Goal: Task Accomplishment & Management: Use online tool/utility

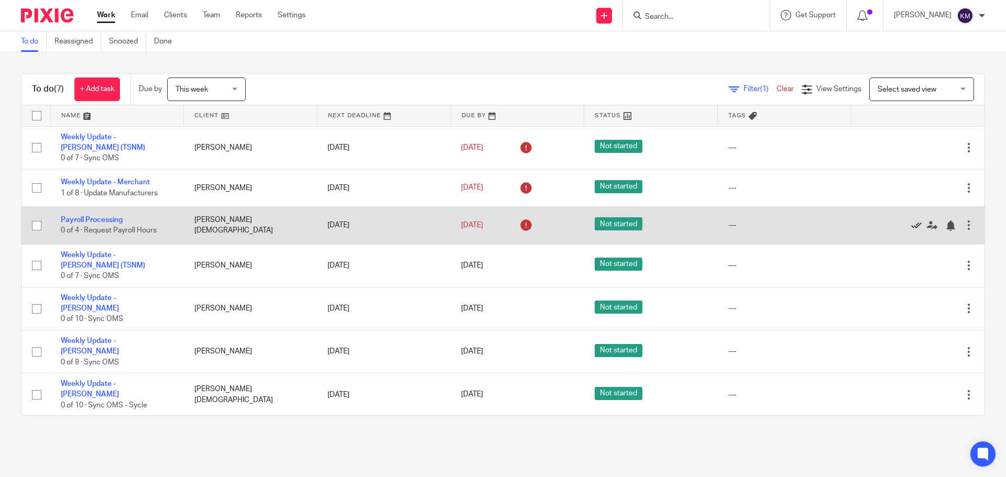
click at [911, 223] on icon at bounding box center [916, 226] width 10 height 10
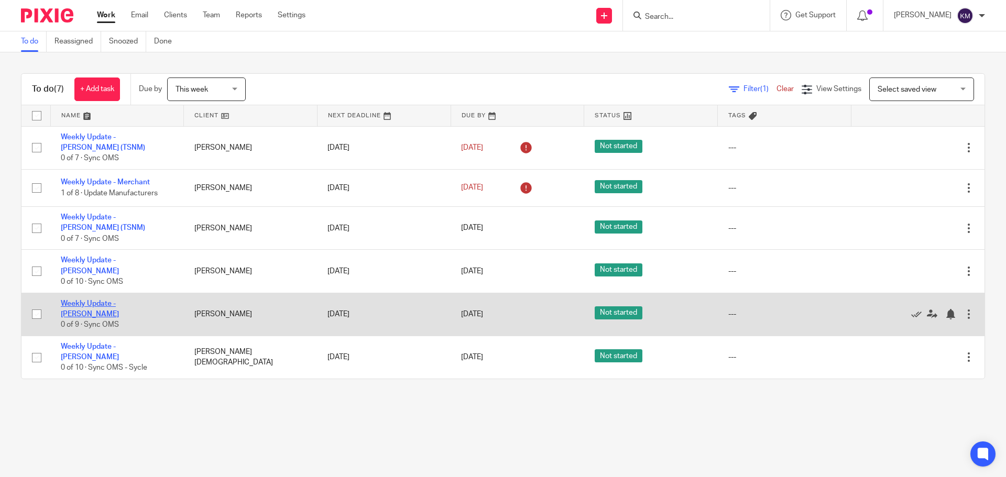
click at [119, 300] on link "Weekly Update - [PERSON_NAME]" at bounding box center [90, 309] width 58 height 18
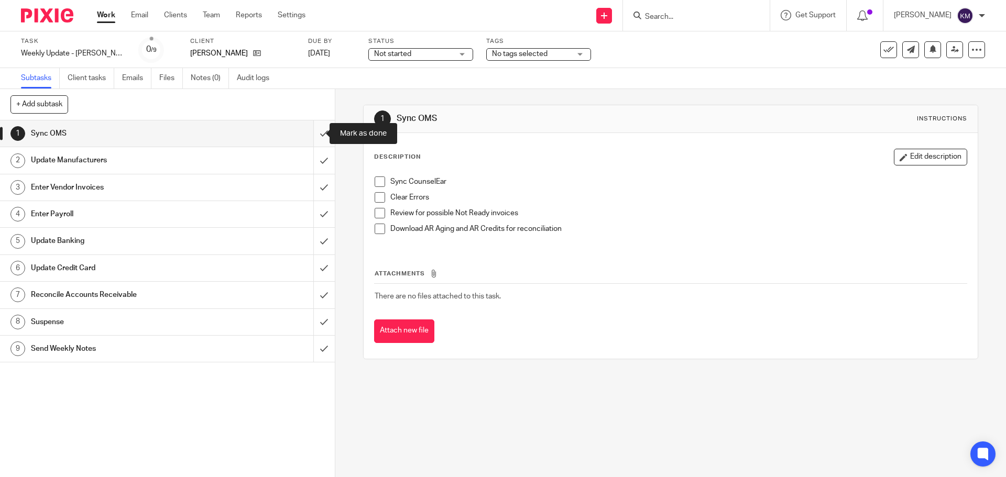
click at [317, 131] on input "submit" at bounding box center [167, 134] width 335 height 26
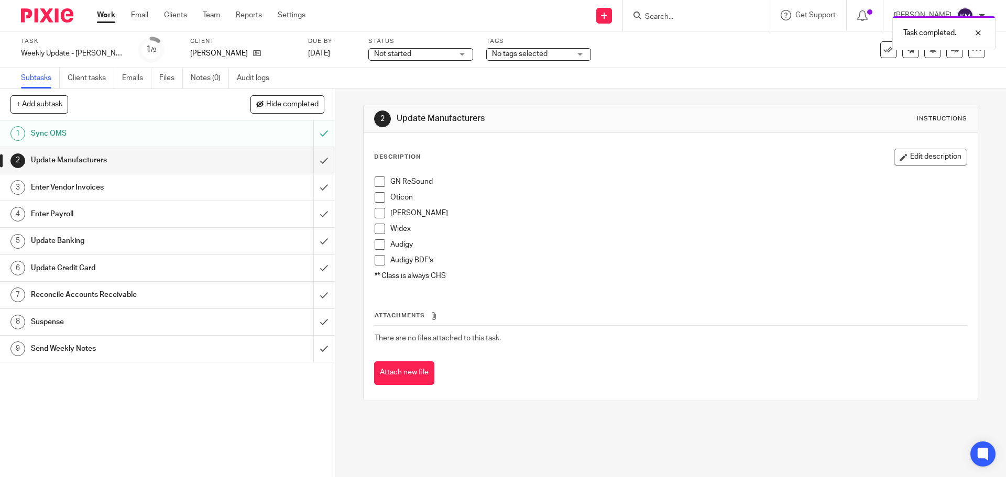
click at [293, 156] on link "2 Update Manufacturers" at bounding box center [156, 160] width 313 height 26
click at [311, 161] on input "submit" at bounding box center [167, 160] width 335 height 26
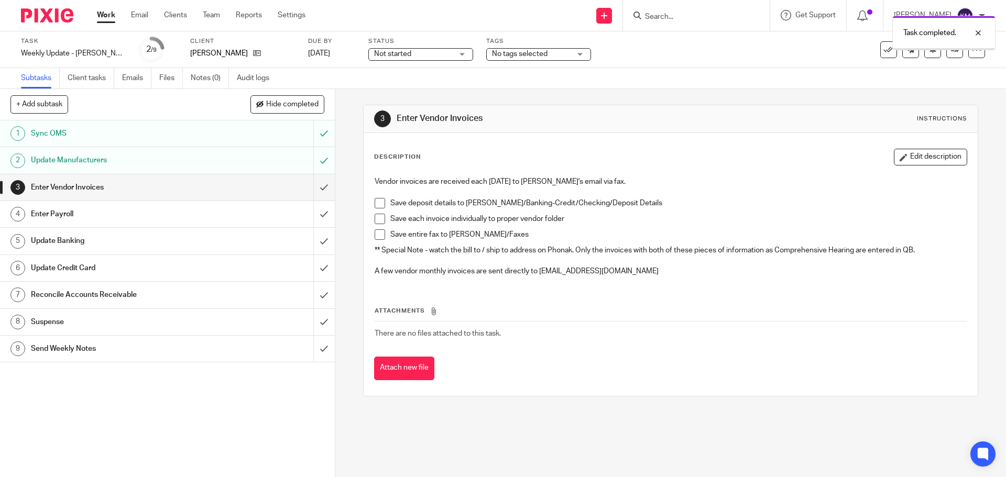
click at [315, 188] on input "submit" at bounding box center [167, 188] width 335 height 26
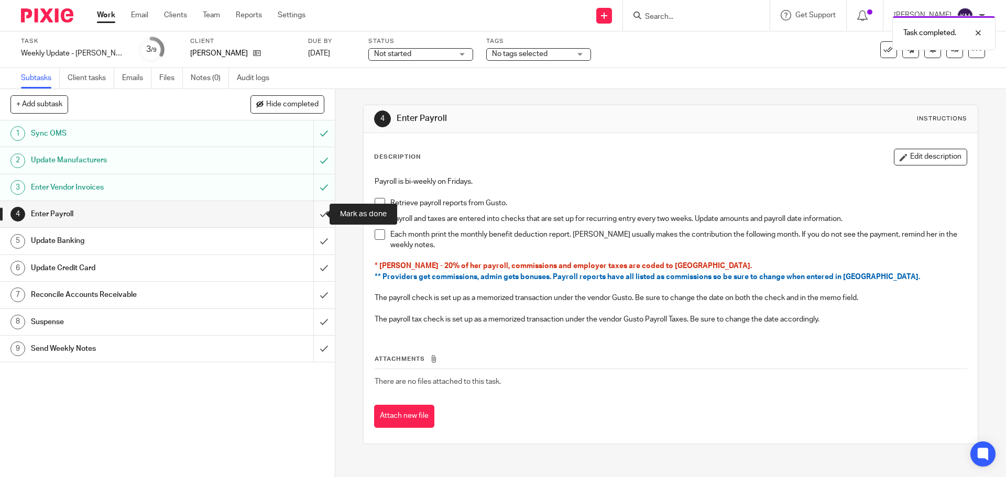
click at [311, 212] on input "submit" at bounding box center [167, 214] width 335 height 26
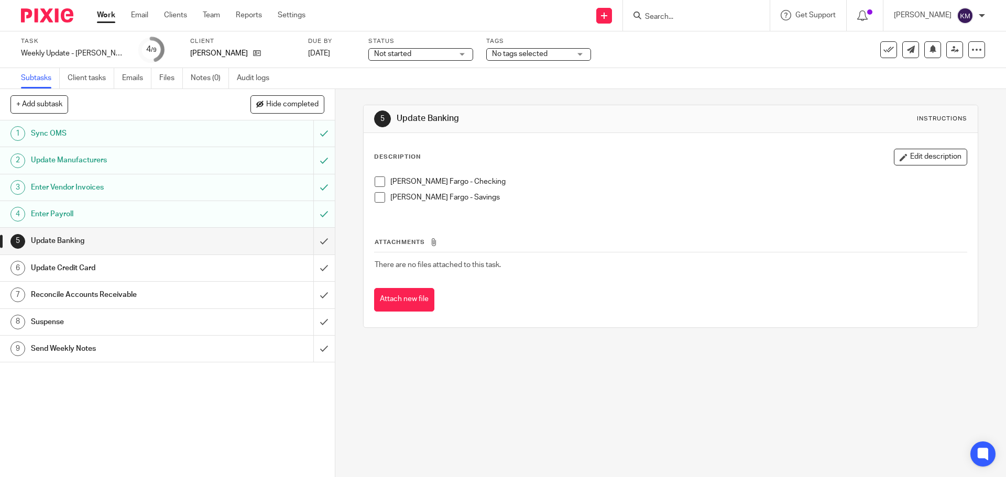
click at [375, 179] on span at bounding box center [380, 182] width 10 height 10
click at [376, 195] on span at bounding box center [380, 197] width 10 height 10
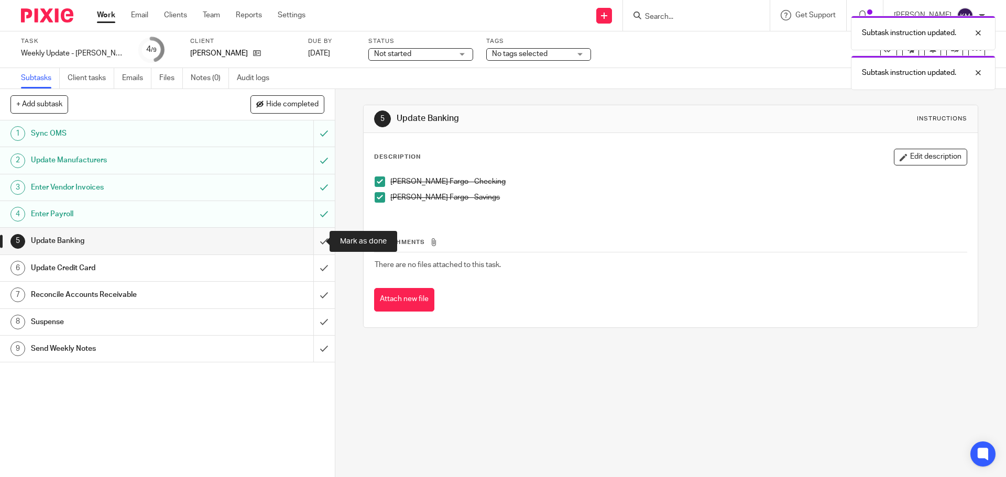
click at [316, 241] on input "submit" at bounding box center [167, 241] width 335 height 26
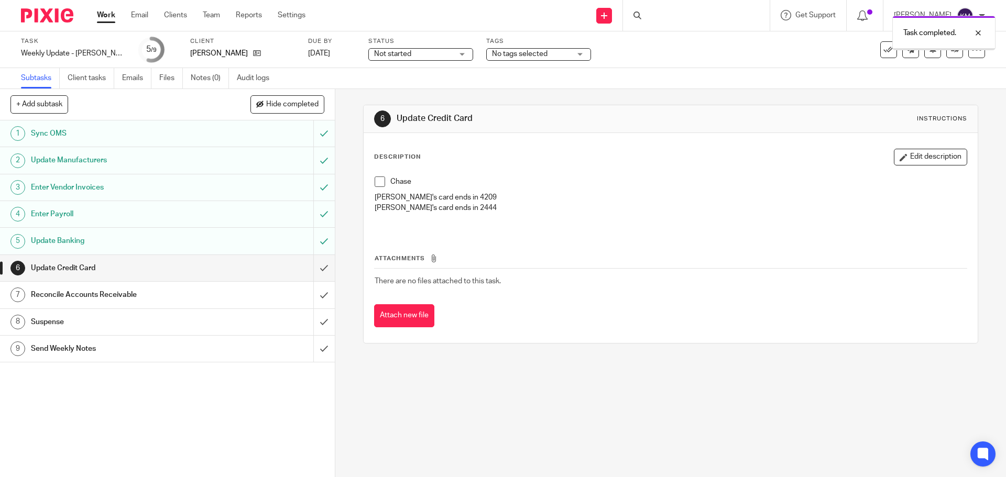
click at [233, 268] on div "Update Credit Card" at bounding box center [167, 268] width 272 height 16
click at [377, 181] on span at bounding box center [380, 182] width 10 height 10
click at [317, 268] on input "submit" at bounding box center [167, 268] width 335 height 26
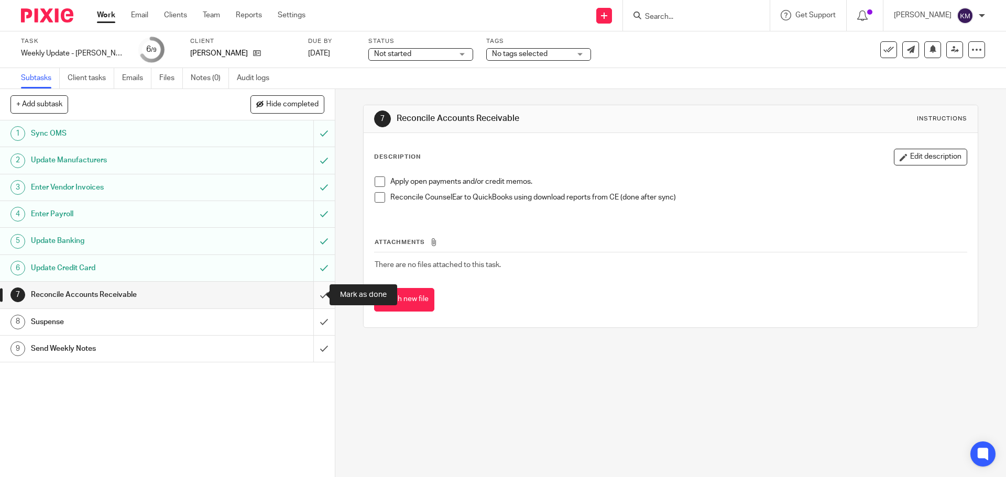
click at [314, 294] on input "submit" at bounding box center [167, 295] width 335 height 26
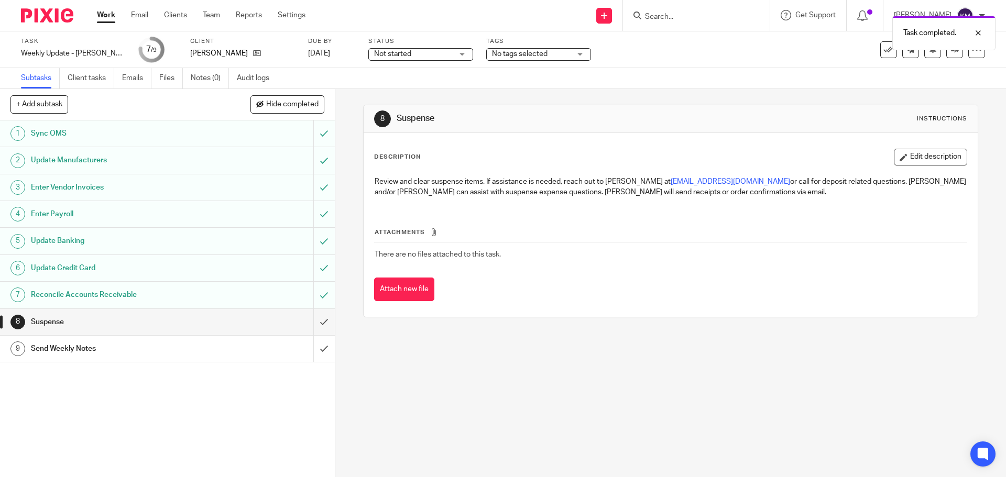
click at [274, 323] on div "Suspense" at bounding box center [167, 322] width 272 height 16
click at [313, 323] on input "submit" at bounding box center [167, 322] width 335 height 26
